Goal: Task Accomplishment & Management: Use online tool/utility

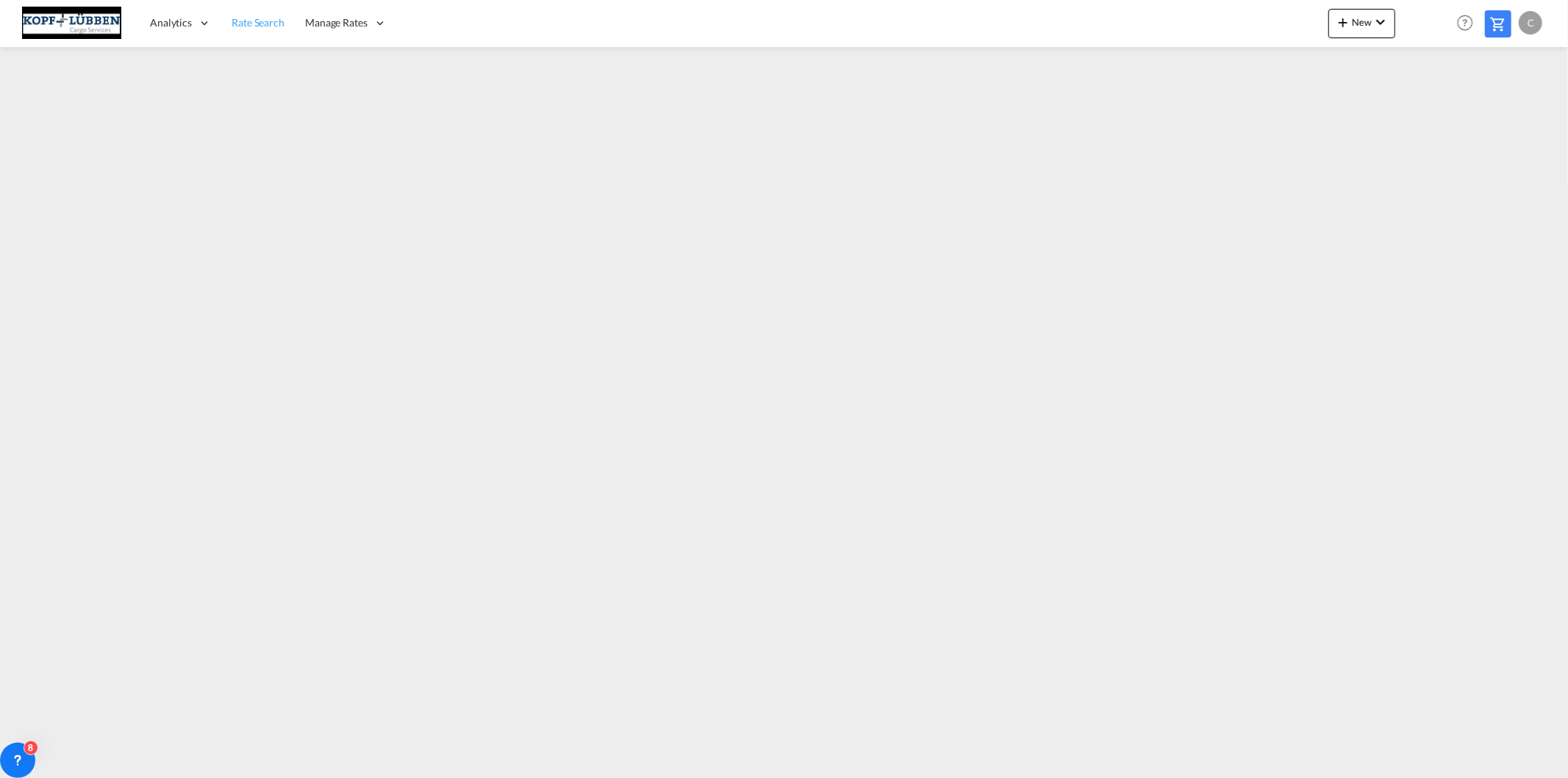
click at [260, 22] on span "Rate Search" at bounding box center [258, 22] width 53 height 13
